Goal: Transaction & Acquisition: Purchase product/service

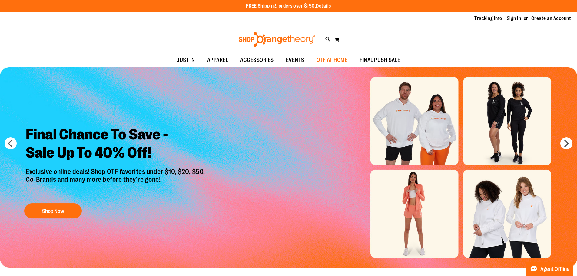
click at [324, 53] on span "OTF AT HOME" at bounding box center [331, 60] width 31 height 14
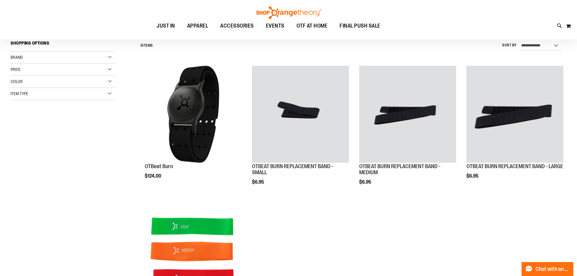
scroll to position [60, 0]
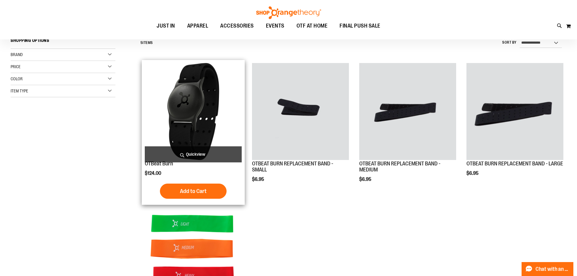
click at [195, 122] on img "product" at bounding box center [193, 111] width 97 height 97
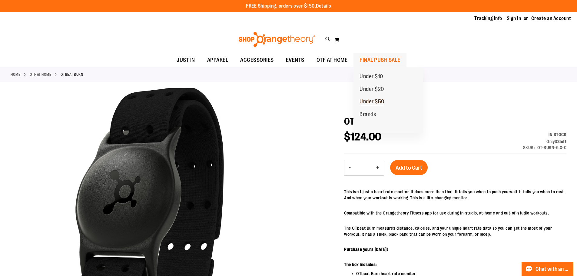
click at [366, 103] on span "Under $50" at bounding box center [371, 102] width 25 height 8
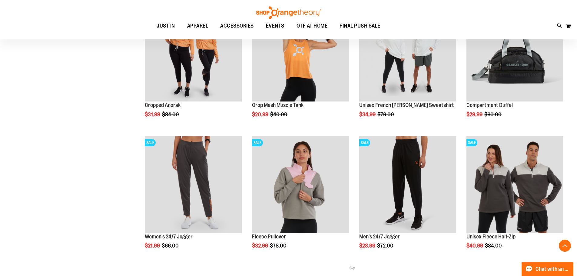
scroll to position [253, 0]
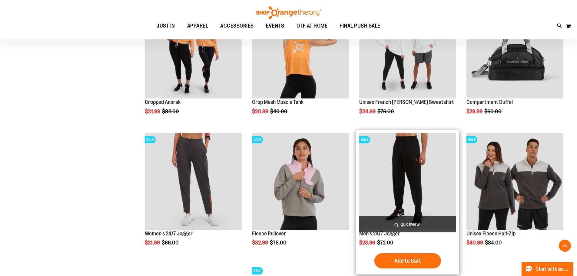
click at [416, 166] on img "product" at bounding box center [407, 181] width 97 height 97
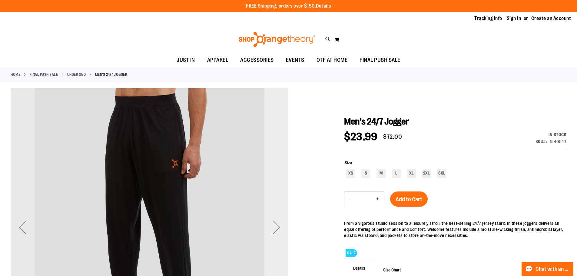
click at [277, 216] on div "Next" at bounding box center [276, 227] width 24 height 24
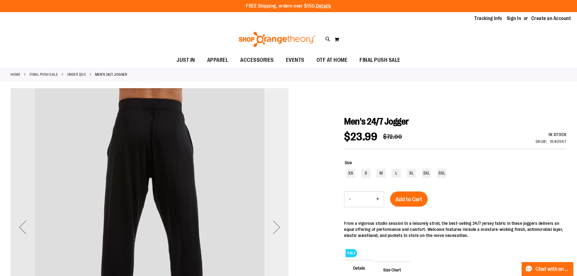
click at [277, 216] on div "Next" at bounding box center [276, 227] width 24 height 24
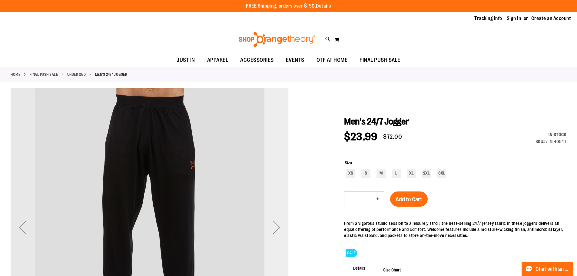
click at [277, 216] on div "Next" at bounding box center [276, 227] width 24 height 24
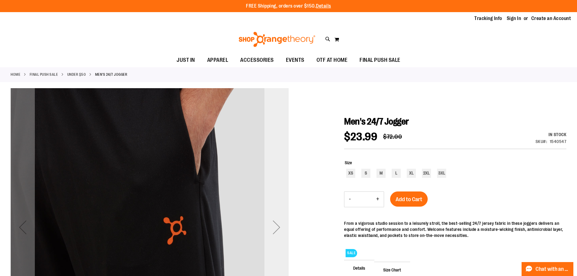
click at [277, 216] on div "Next" at bounding box center [276, 227] width 24 height 24
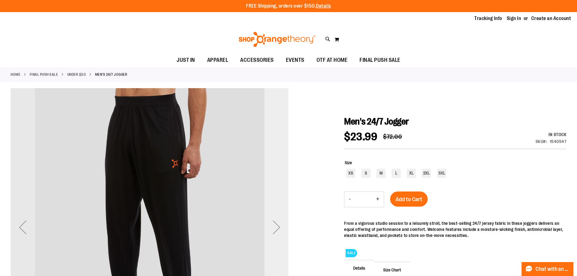
click at [277, 216] on div "Next" at bounding box center [276, 227] width 24 height 24
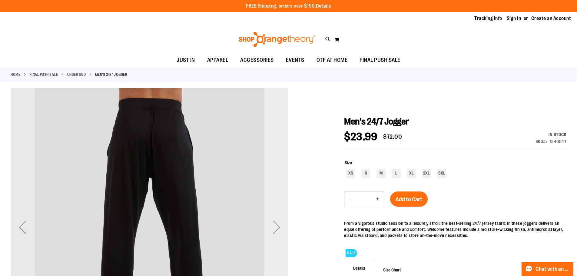
click at [277, 216] on div "Next" at bounding box center [276, 227] width 24 height 24
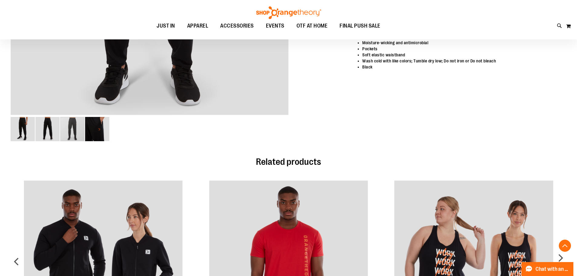
scroll to position [272, 0]
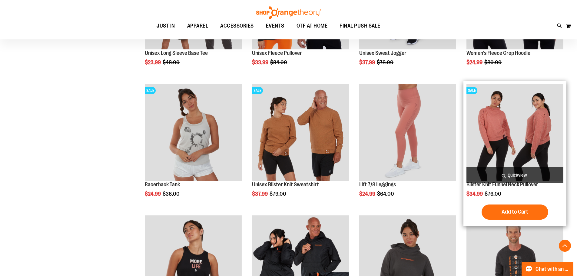
scroll to position [566, 0]
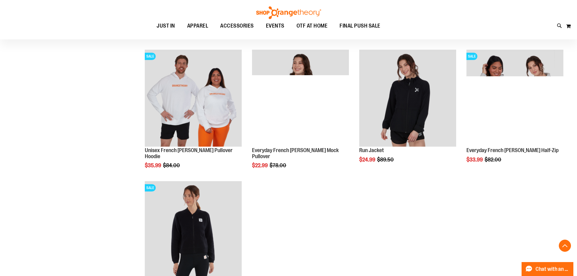
scroll to position [1011, 0]
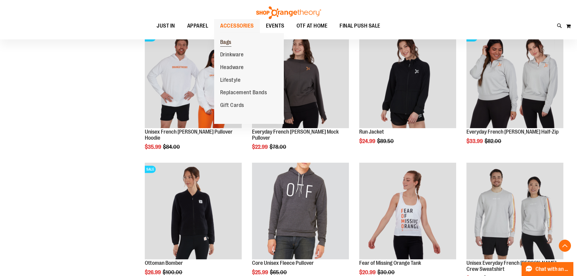
click at [231, 41] on span "Bags" at bounding box center [225, 43] width 11 height 8
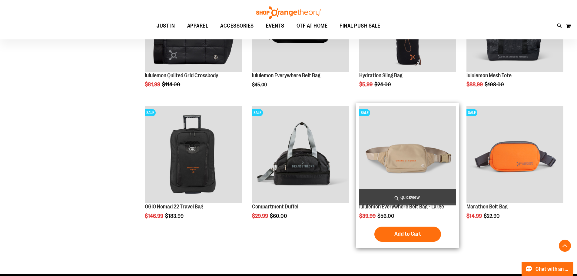
scroll to position [414, 0]
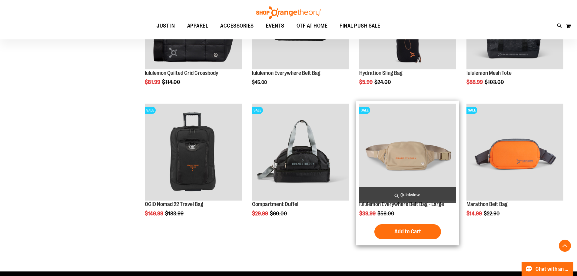
click at [382, 155] on img "product" at bounding box center [407, 152] width 97 height 97
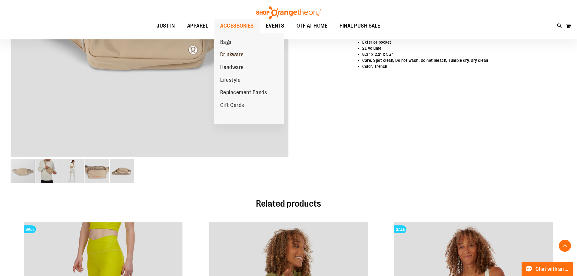
scroll to position [202, 0]
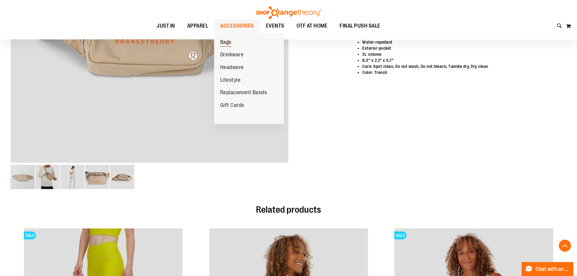
click at [235, 47] on link "Bags" at bounding box center [225, 42] width 23 height 13
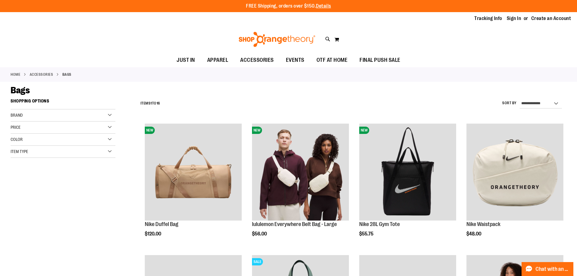
click at [81, 117] on div "Brand" at bounding box center [63, 115] width 105 height 12
click at [42, 141] on link "lululemon" at bounding box center [59, 140] width 101 height 6
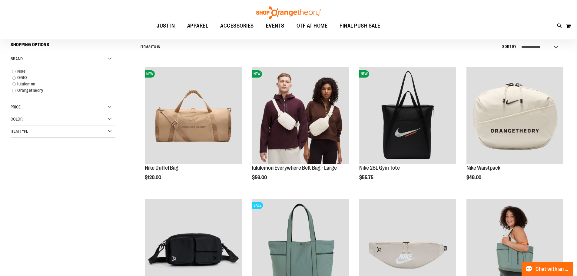
scroll to position [55, 0]
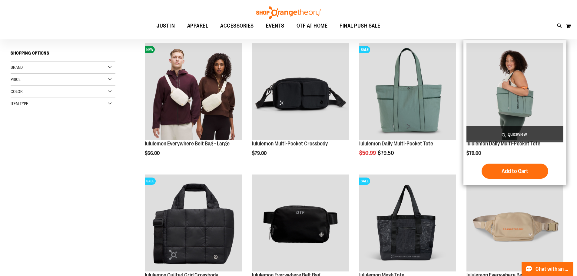
scroll to position [75, 0]
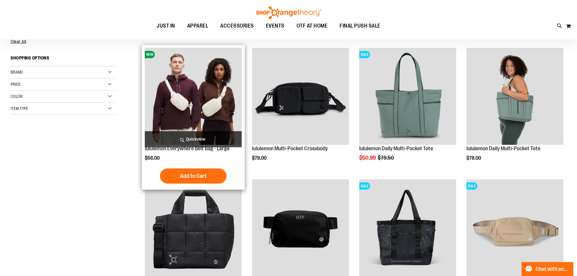
click at [210, 119] on img "product" at bounding box center [193, 96] width 97 height 97
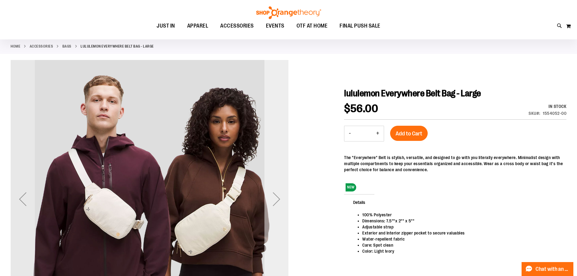
scroll to position [40, 0]
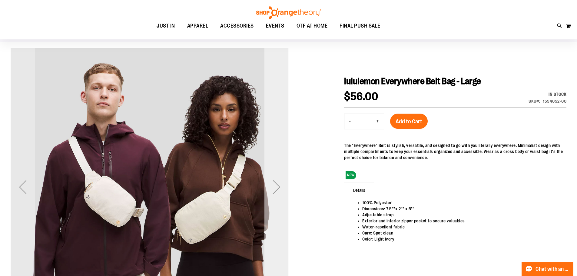
click at [279, 192] on div "Next" at bounding box center [276, 187] width 24 height 24
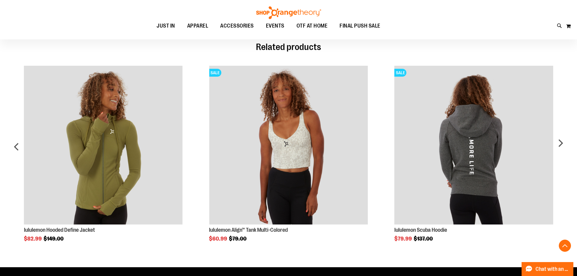
scroll to position [236, 0]
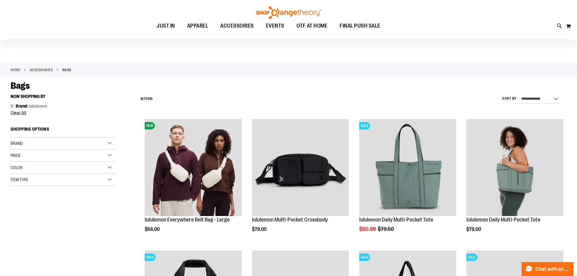
click at [12, 105] on link "Remove This Item" at bounding box center [12, 106] width 4 height 6
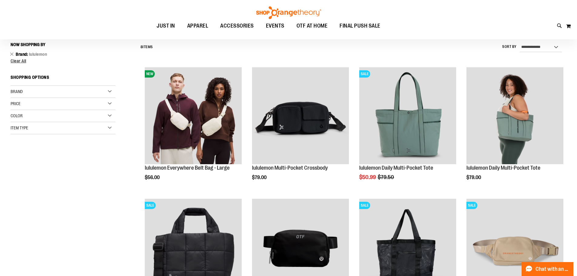
scroll to position [56, 0]
click at [18, 59] on span "Clear All" at bounding box center [19, 60] width 16 height 5
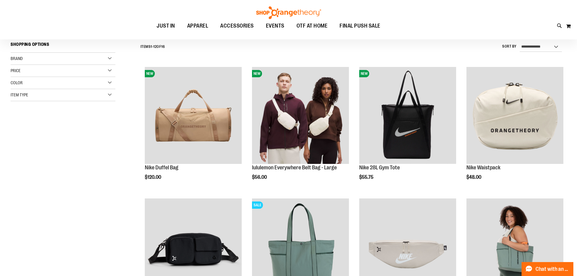
click at [46, 58] on div "Brand" at bounding box center [63, 59] width 105 height 12
click at [37, 71] on link "Nike" at bounding box center [59, 71] width 101 height 6
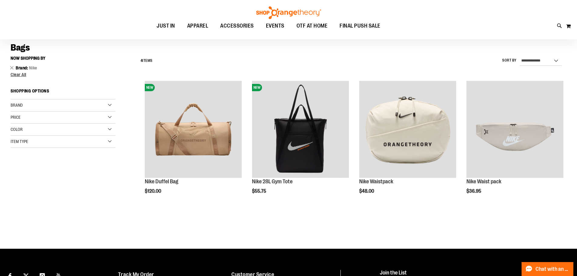
scroll to position [36, 0]
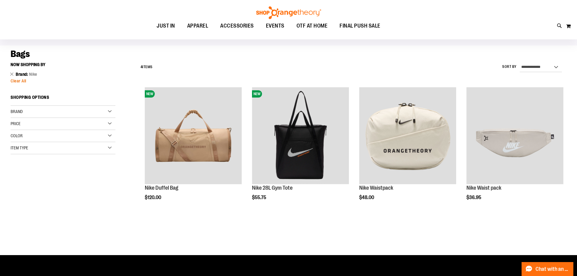
click at [15, 81] on span "Clear All" at bounding box center [19, 80] width 16 height 5
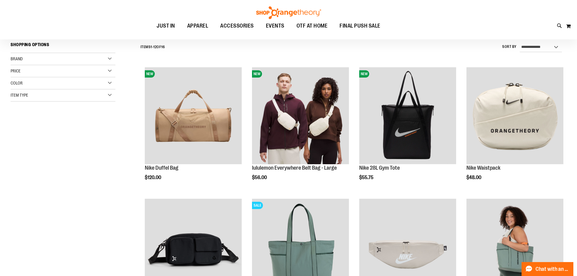
scroll to position [56, 0]
click at [19, 60] on span "Brand" at bounding box center [17, 58] width 12 height 5
click at [21, 90] on link "Orangetheory" at bounding box center [59, 90] width 101 height 6
click at [16, 90] on link "Orangetheory" at bounding box center [59, 90] width 101 height 6
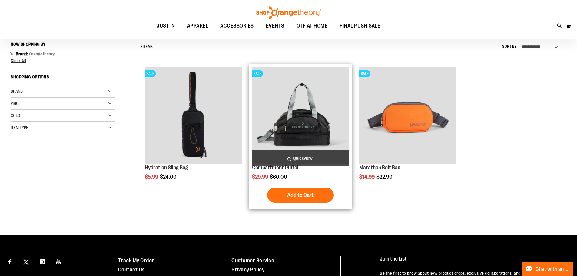
click at [285, 131] on img "product" at bounding box center [300, 115] width 97 height 97
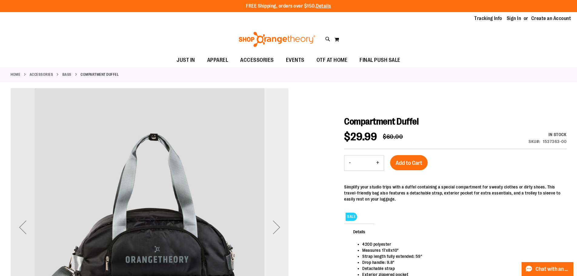
click at [271, 236] on div "Next" at bounding box center [276, 227] width 24 height 24
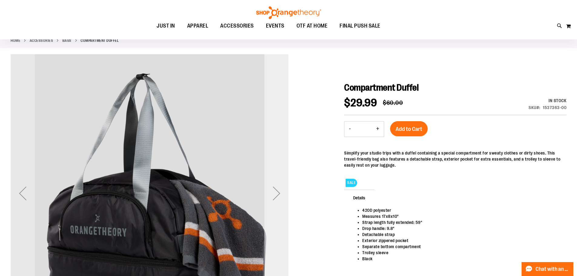
scroll to position [40, 0]
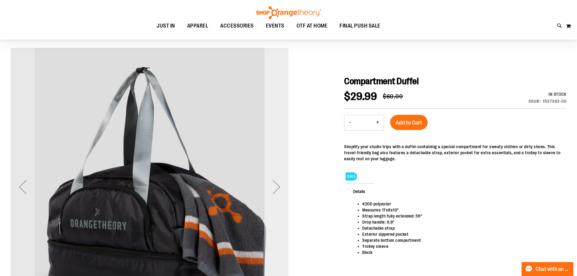
click at [284, 201] on div "Next" at bounding box center [276, 187] width 24 height 278
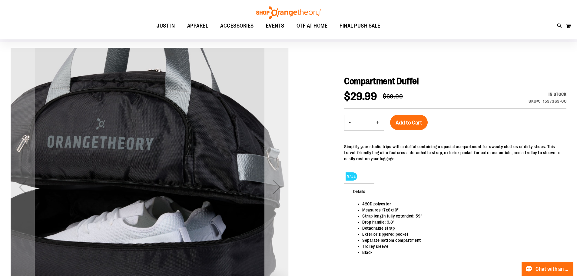
click at [284, 201] on div "Next" at bounding box center [276, 187] width 24 height 278
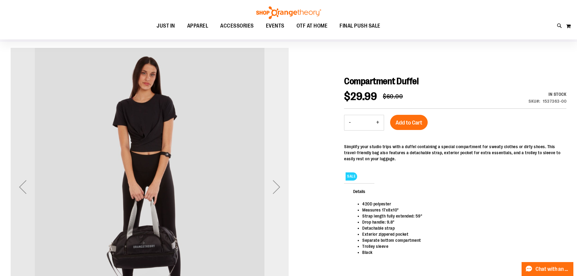
click at [284, 201] on div "Next" at bounding box center [276, 187] width 24 height 278
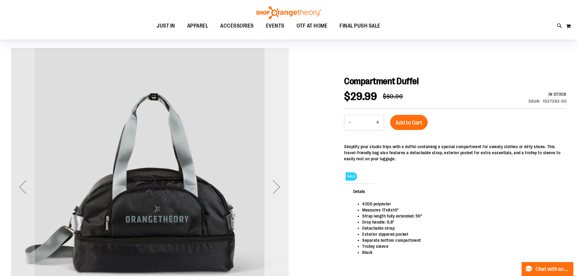
click at [284, 201] on div "Next" at bounding box center [276, 187] width 24 height 278
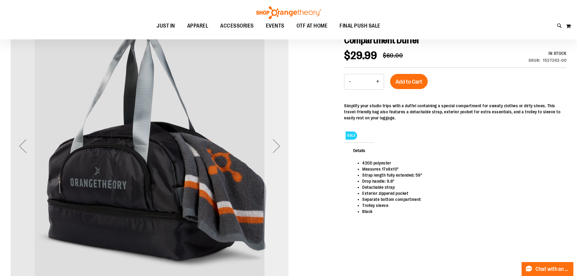
scroll to position [91, 0]
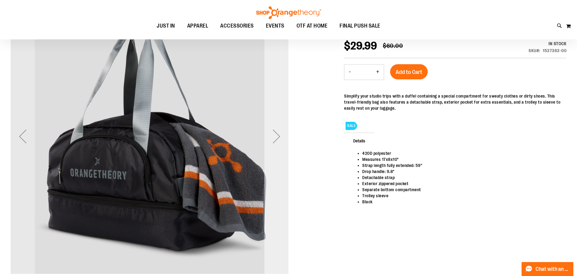
click at [283, 177] on div "Next" at bounding box center [276, 136] width 24 height 278
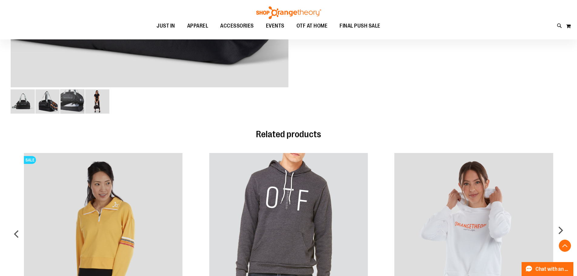
scroll to position [282, 0]
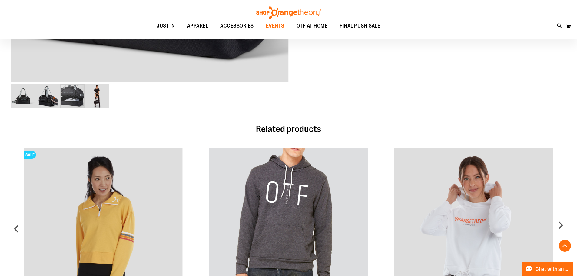
click at [275, 27] on span "EVENTS" at bounding box center [275, 26] width 18 height 14
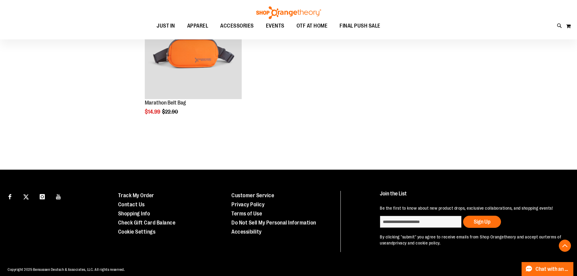
scroll to position [382, 0]
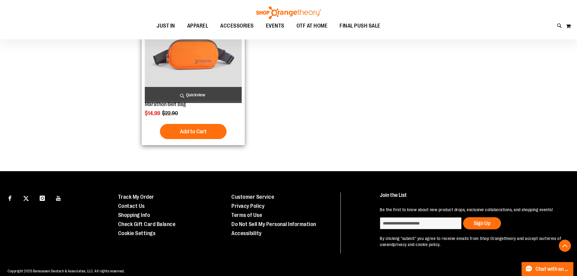
click at [160, 62] on img "product" at bounding box center [193, 52] width 97 height 97
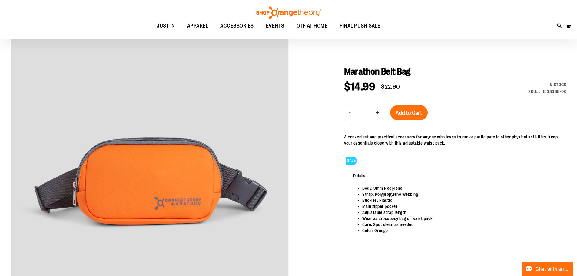
scroll to position [40, 0]
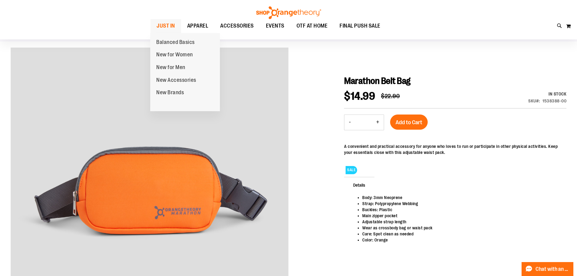
click at [171, 21] on span "JUST IN" at bounding box center [166, 26] width 18 height 14
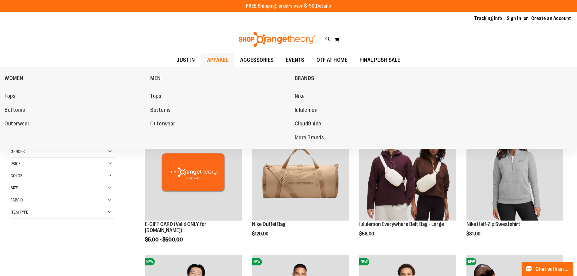
click at [198, 116] on li "Bottoms" at bounding box center [220, 111] width 141 height 12
click at [161, 107] on span "Bottoms" at bounding box center [160, 111] width 21 height 8
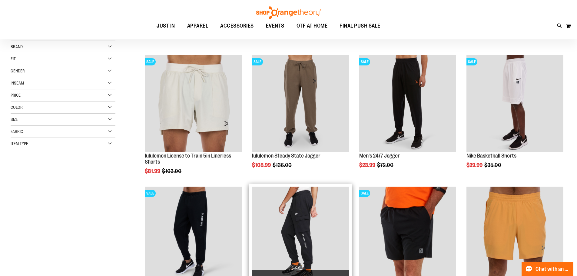
scroll to position [70, 0]
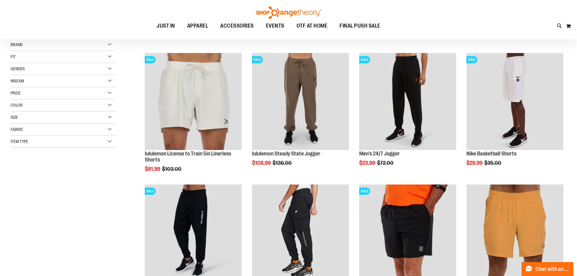
click at [58, 69] on div "Gender" at bounding box center [63, 69] width 105 height 12
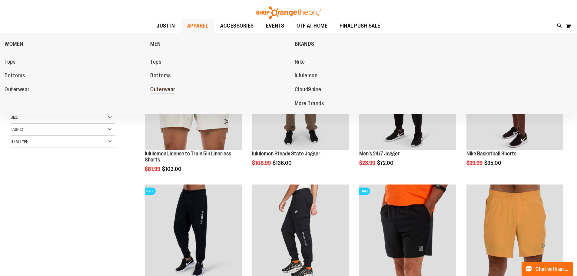
click at [163, 89] on span "Outerwear" at bounding box center [162, 90] width 25 height 8
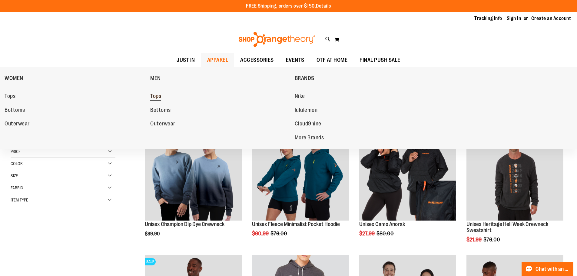
click at [156, 96] on span "Tops" at bounding box center [155, 97] width 11 height 8
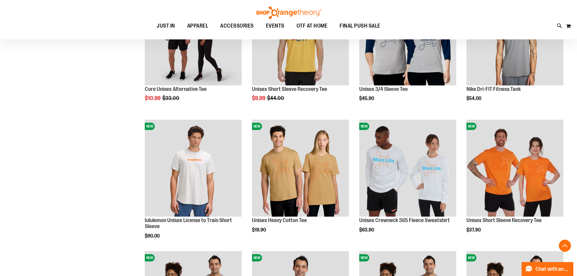
scroll to position [324, 0]
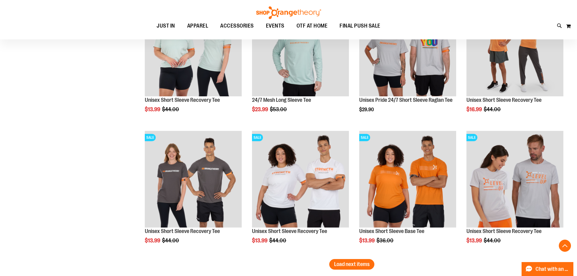
scroll to position [1195, 0]
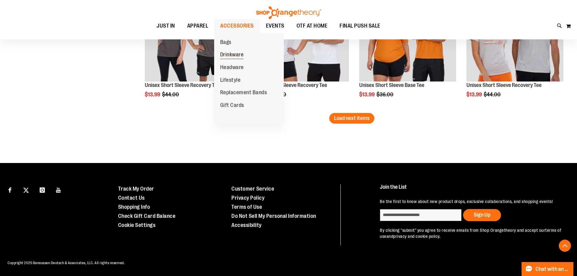
click at [247, 52] on link "Drinkware" at bounding box center [232, 54] width 36 height 13
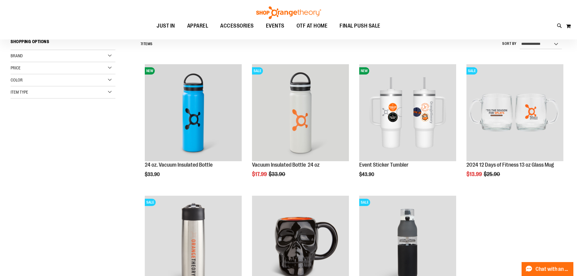
scroll to position [70, 0]
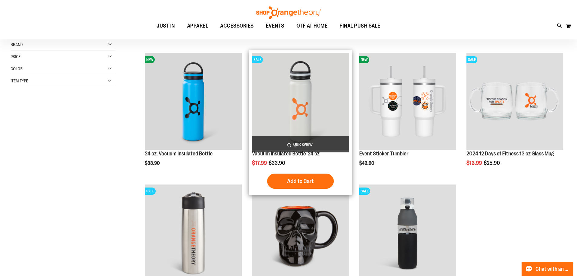
click at [322, 78] on img "product" at bounding box center [300, 101] width 97 height 97
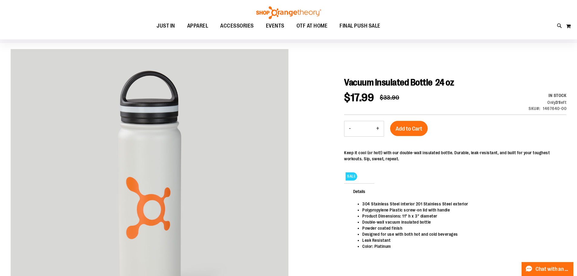
scroll to position [40, 0]
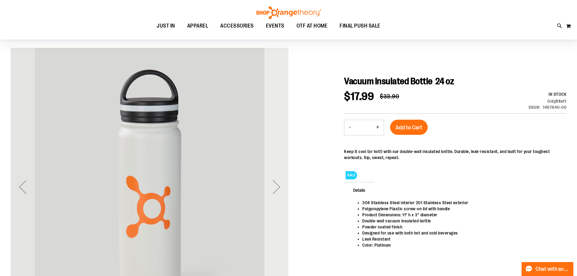
click at [283, 184] on div "Next" at bounding box center [276, 187] width 24 height 24
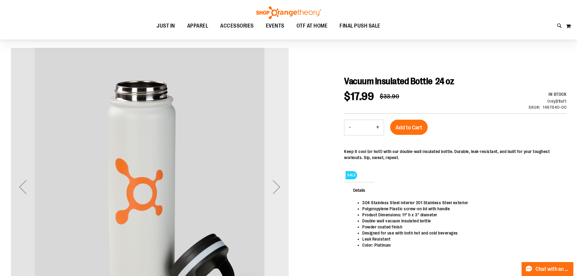
click at [283, 184] on div "Next" at bounding box center [276, 187] width 24 height 24
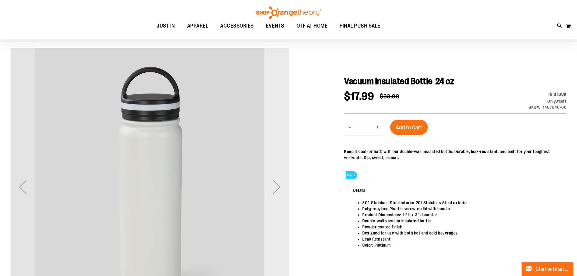
click at [282, 184] on div "Next" at bounding box center [276, 187] width 24 height 24
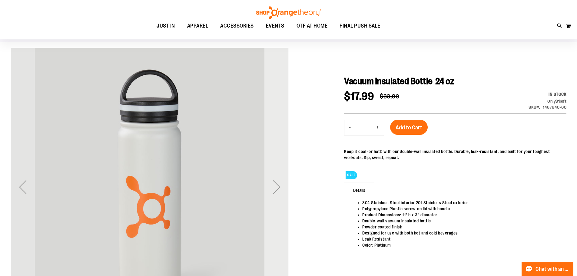
click at [282, 186] on div "Next" at bounding box center [276, 187] width 24 height 24
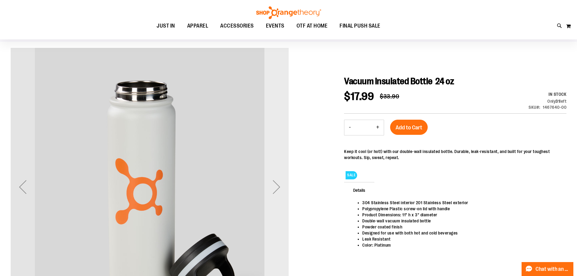
click at [282, 186] on div "Next" at bounding box center [276, 187] width 24 height 24
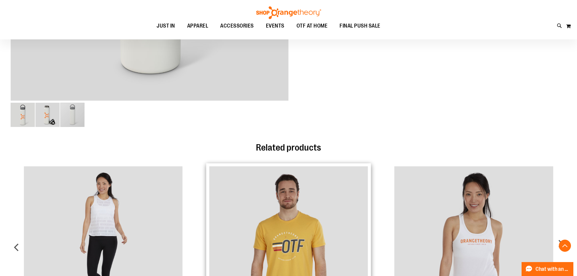
scroll to position [312, 0]
